Goal: Task Accomplishment & Management: Manage account settings

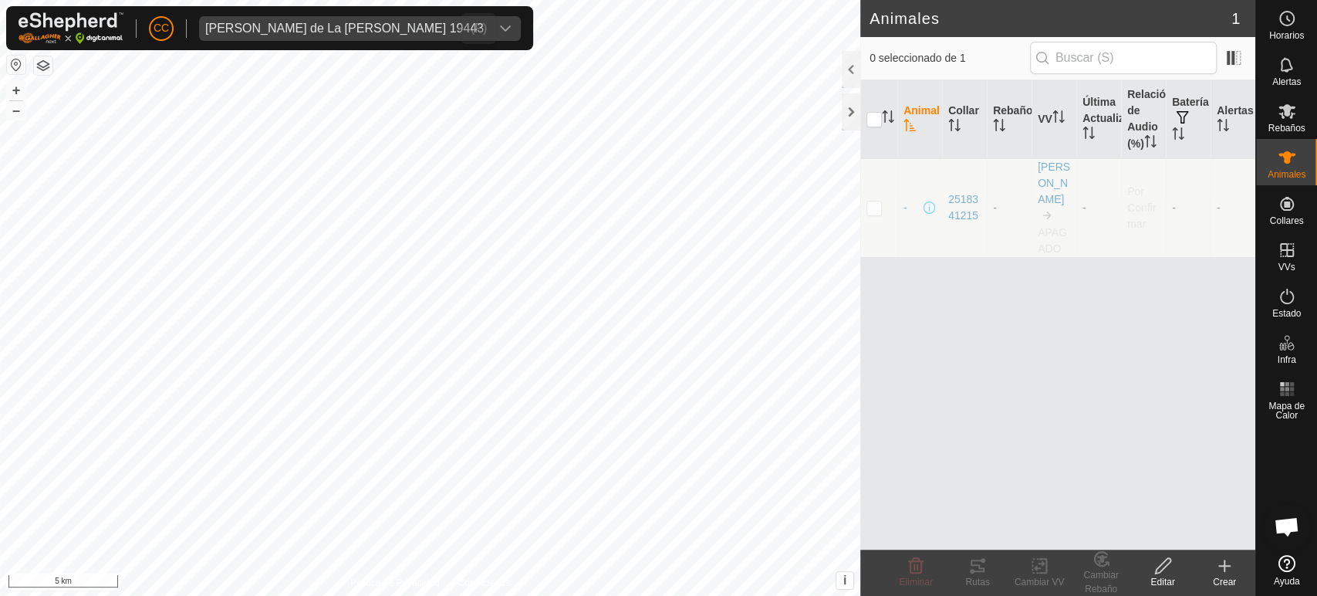
click at [364, 35] on span "[PERSON_NAME] de La [PERSON_NAME] 19443" at bounding box center [344, 28] width 291 height 25
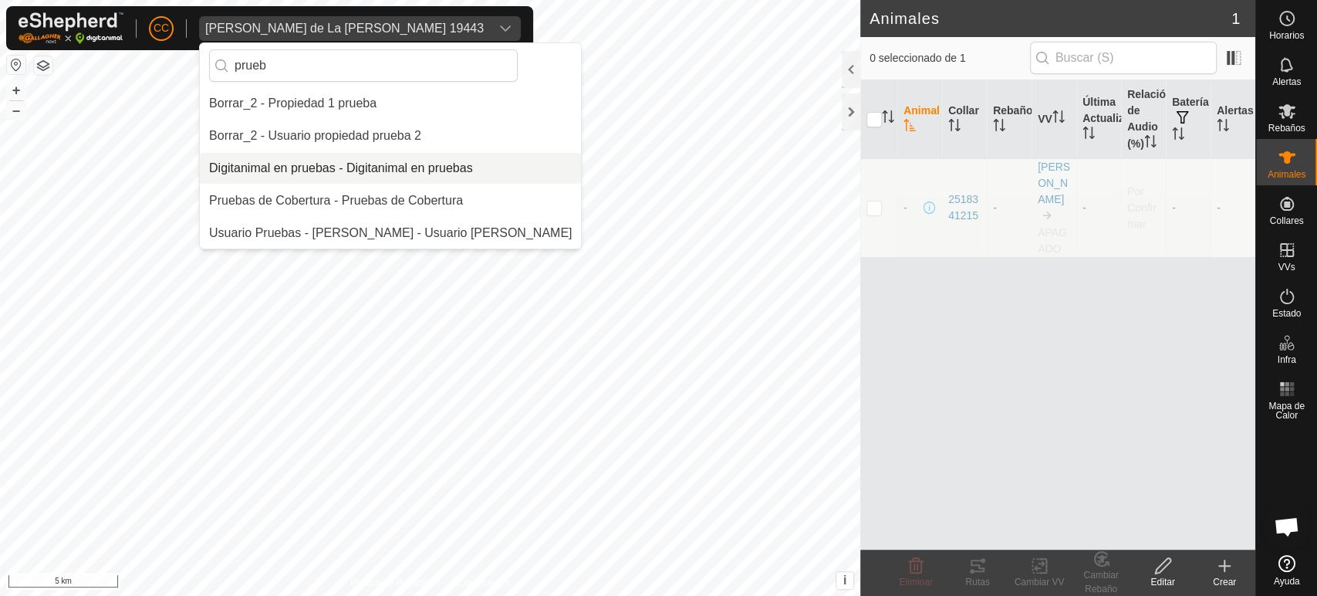
type input "prueb"
click at [334, 171] on li "Digitanimal en pruebas - Digitanimal en pruebas" at bounding box center [390, 168] width 381 height 31
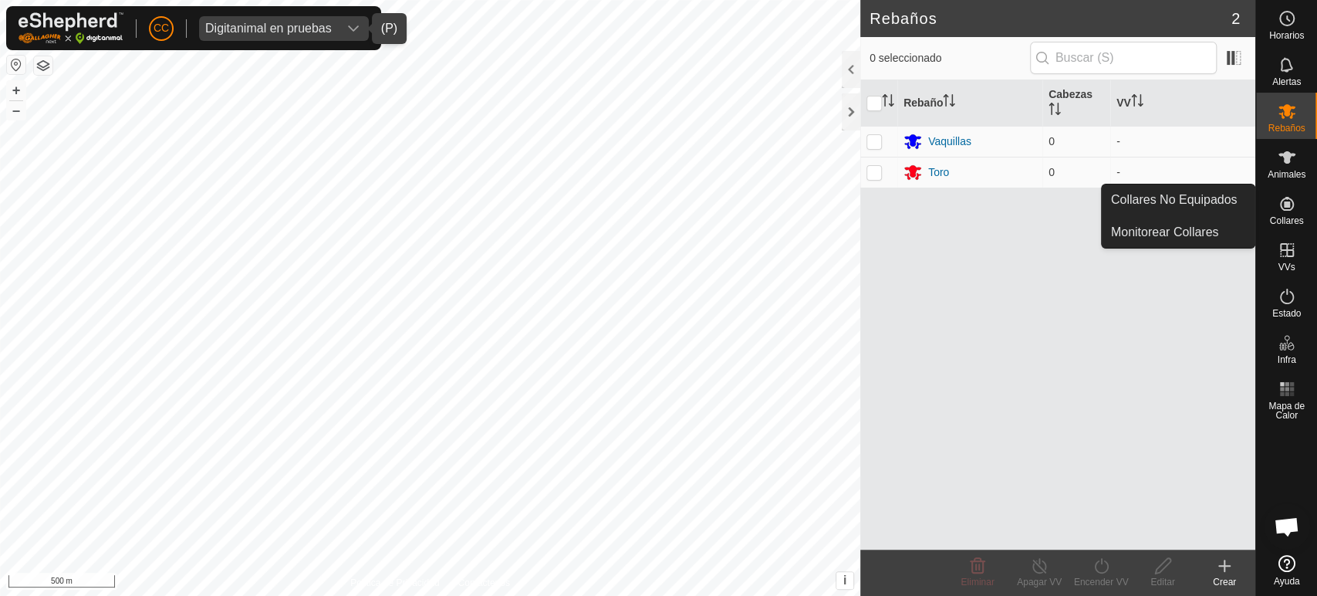
click at [1285, 213] on es-neckbands-svg-icon at bounding box center [1287, 203] width 28 height 25
click at [1206, 191] on link "Collares No Equipados" at bounding box center [1178, 199] width 153 height 31
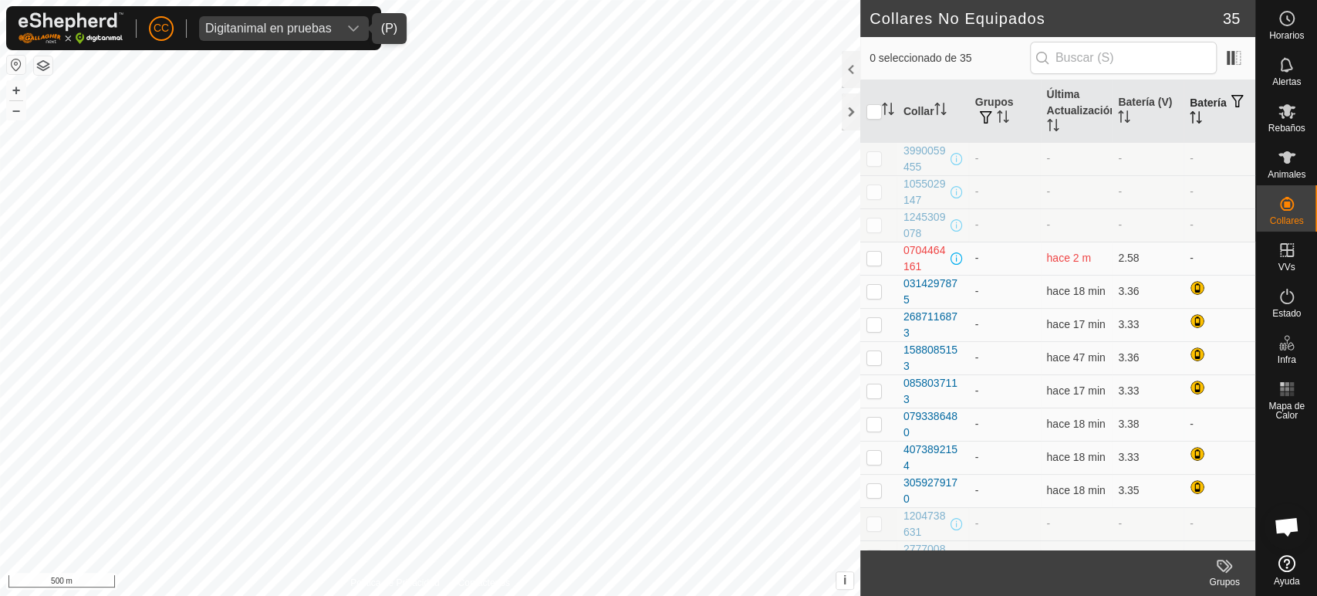
click at [1192, 100] on th "Batería" at bounding box center [1220, 111] width 72 height 63
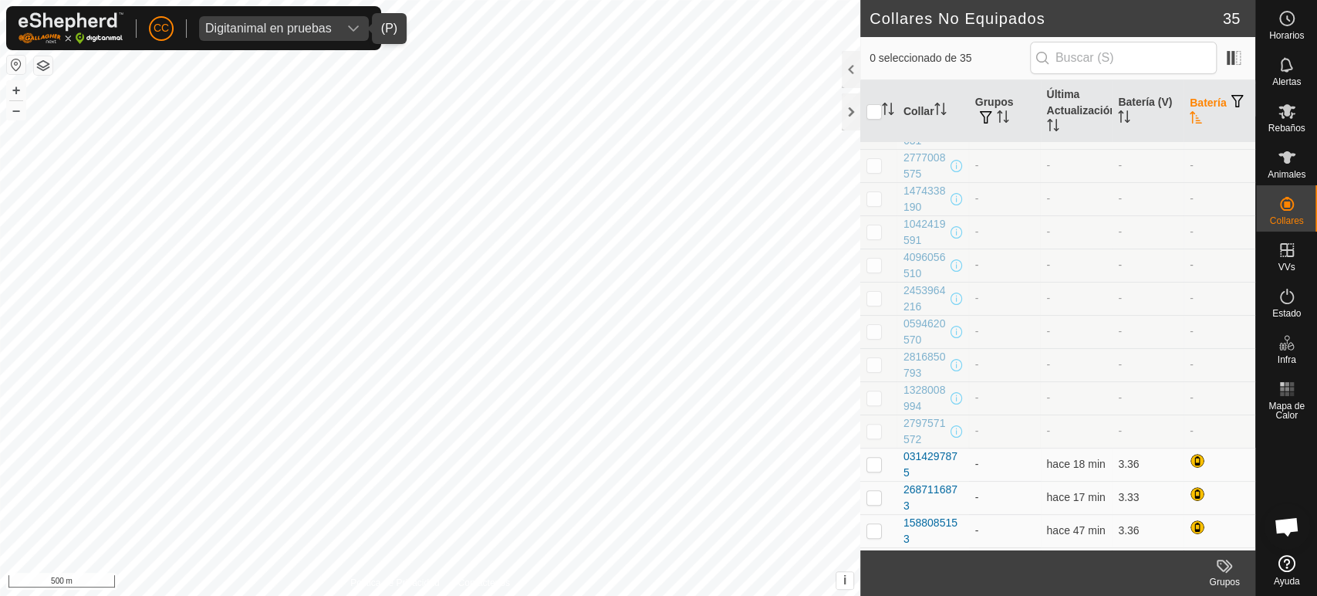
scroll to position [428, 0]
